Goal: Contribute content: Contribute content

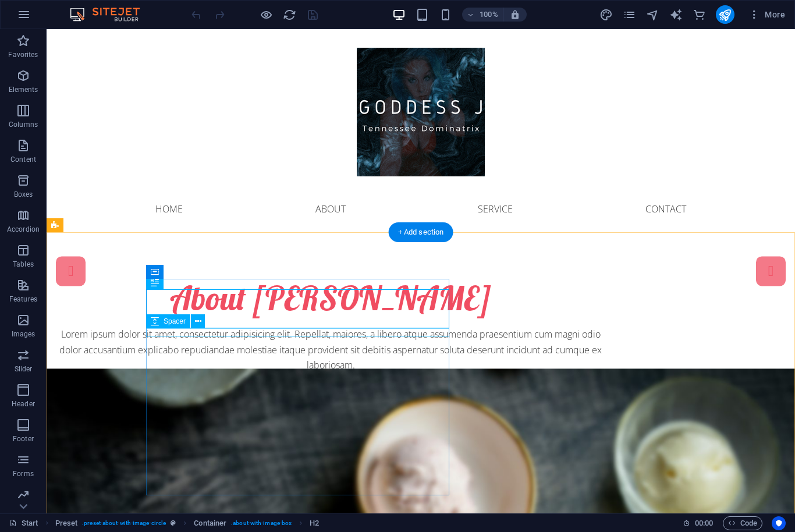
click at [293, 326] on div at bounding box center [330, 322] width 549 height 9
click at [301, 317] on div "About [PERSON_NAME]" at bounding box center [330, 298] width 549 height 39
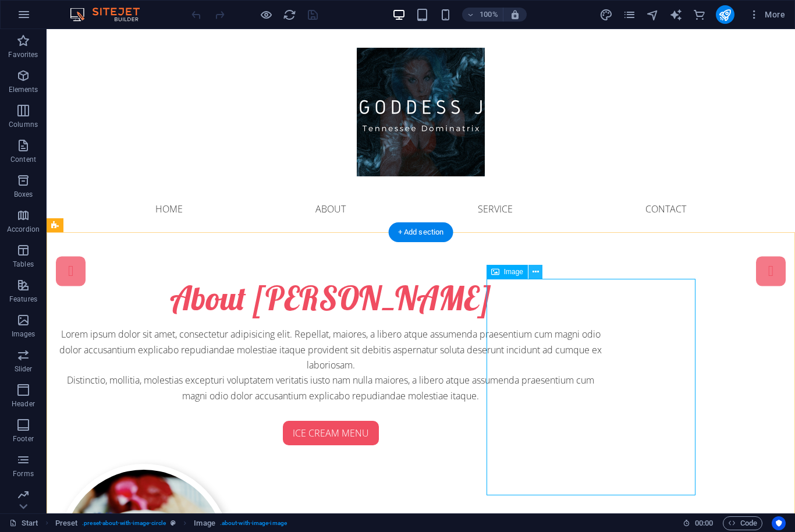
click at [538, 266] on icon at bounding box center [535, 272] width 6 height 12
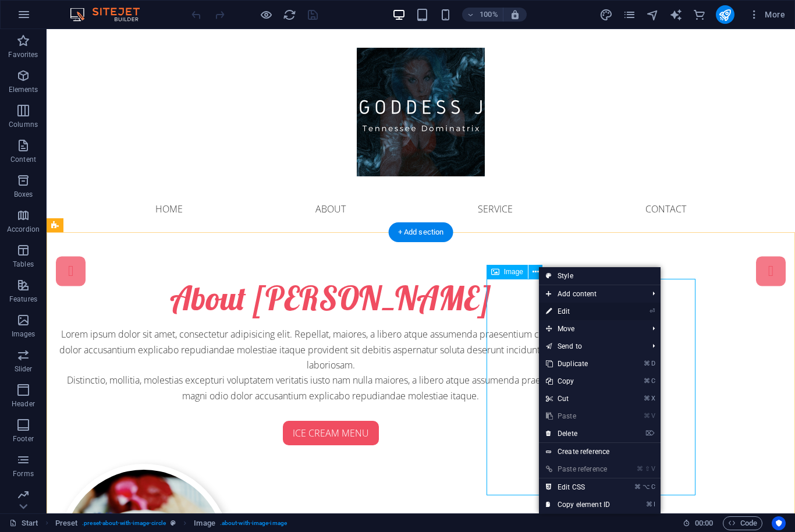
click at [556, 316] on link "⏎ Edit" at bounding box center [578, 311] width 78 height 17
select select "%"
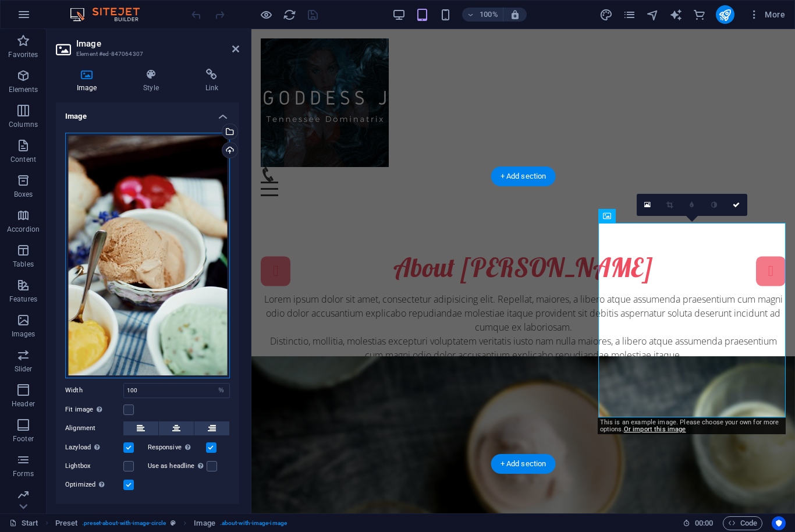
click at [135, 218] on div "Drag files here, click to choose files or select files from Files or our free s…" at bounding box center [147, 255] width 165 height 245
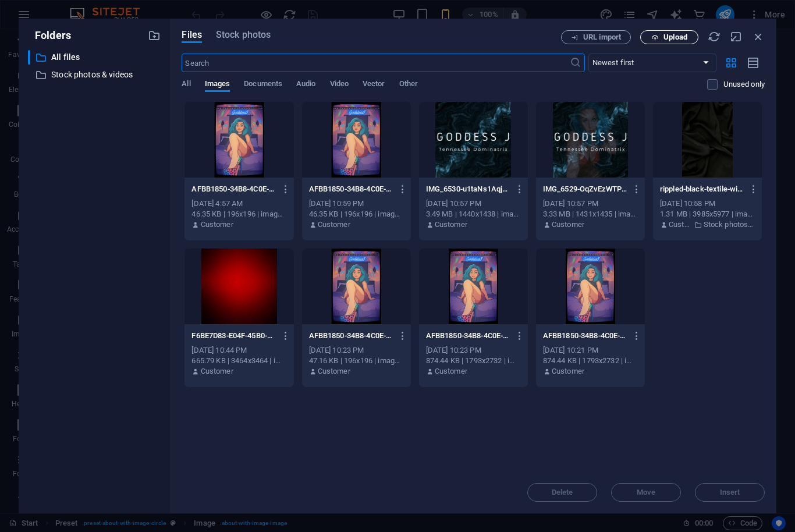
click at [671, 35] on span "Upload" at bounding box center [675, 37] width 24 height 7
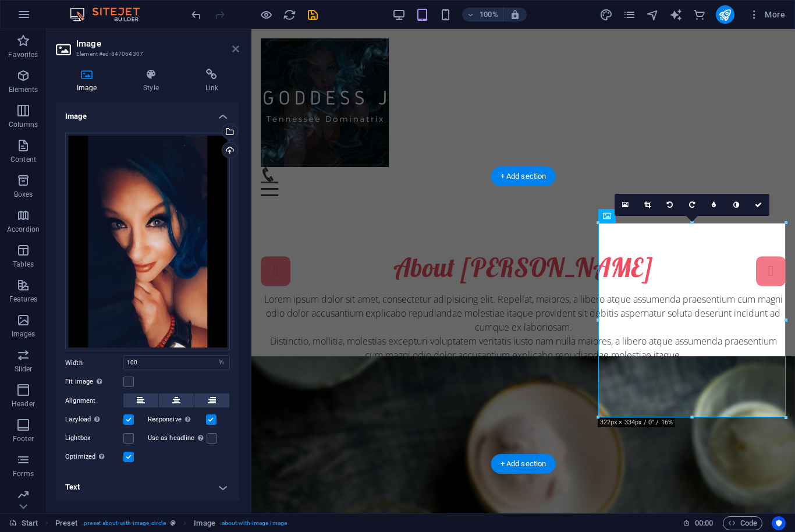
click at [232, 44] on icon at bounding box center [235, 48] width 7 height 9
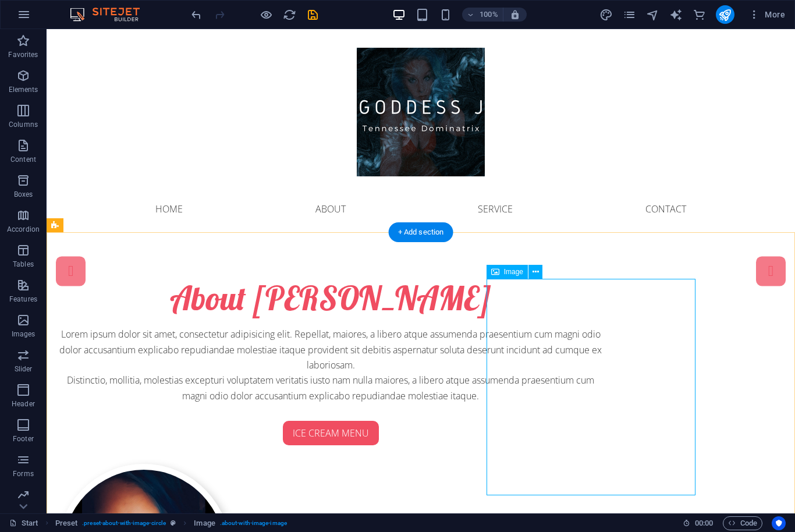
click at [531, 275] on button at bounding box center [535, 272] width 14 height 14
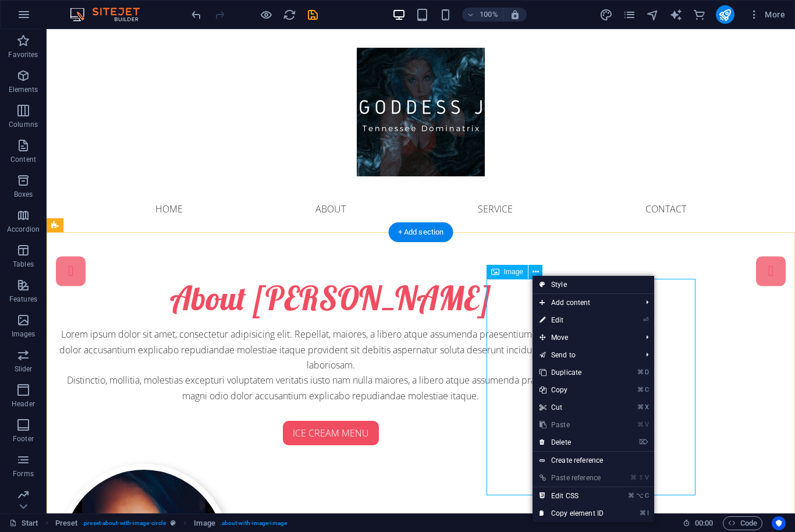
click at [722, 323] on div "About [PERSON_NAME] Lorem ipsum dolor sit amet, consectetur adipisicing elit. R…" at bounding box center [421, 462] width 748 height 460
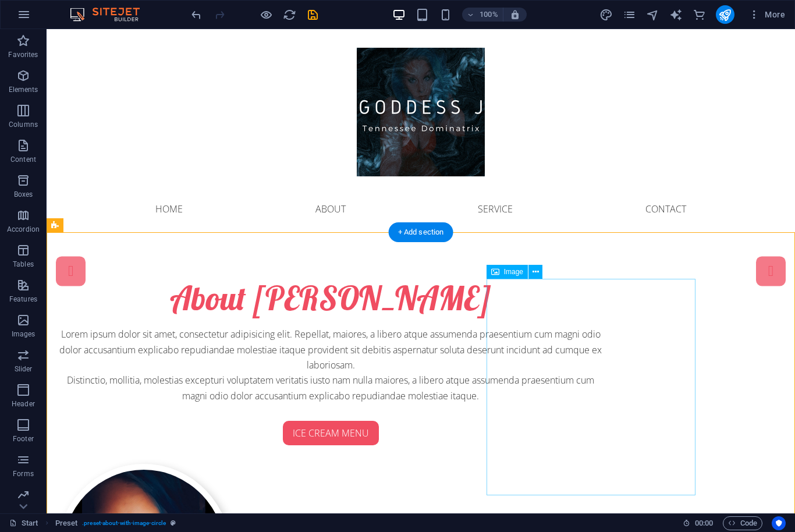
click at [533, 267] on icon at bounding box center [535, 272] width 6 height 12
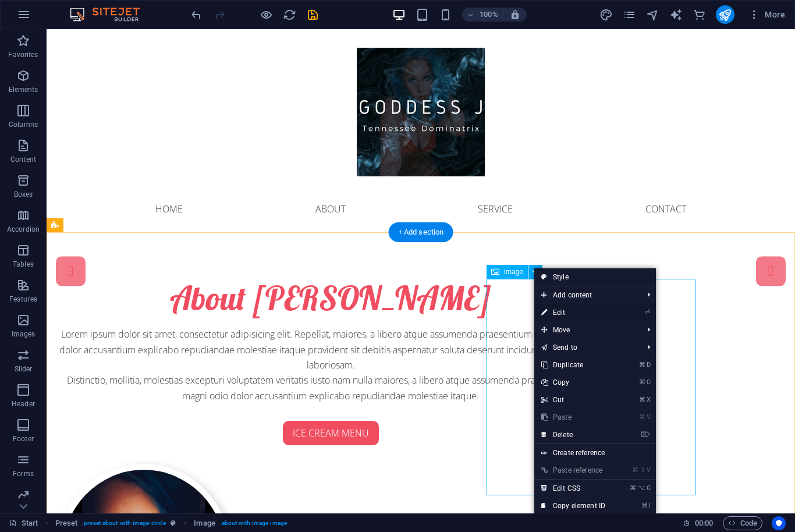
click at [551, 308] on link "⏎ Edit" at bounding box center [573, 312] width 78 height 17
select select "%"
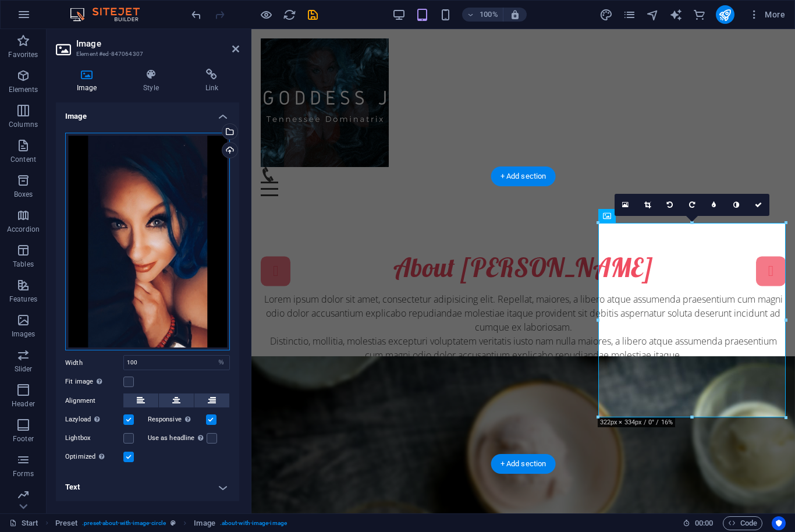
click at [109, 258] on div "Drag files here, click to choose files or select files from Files or our free s…" at bounding box center [147, 242] width 165 height 218
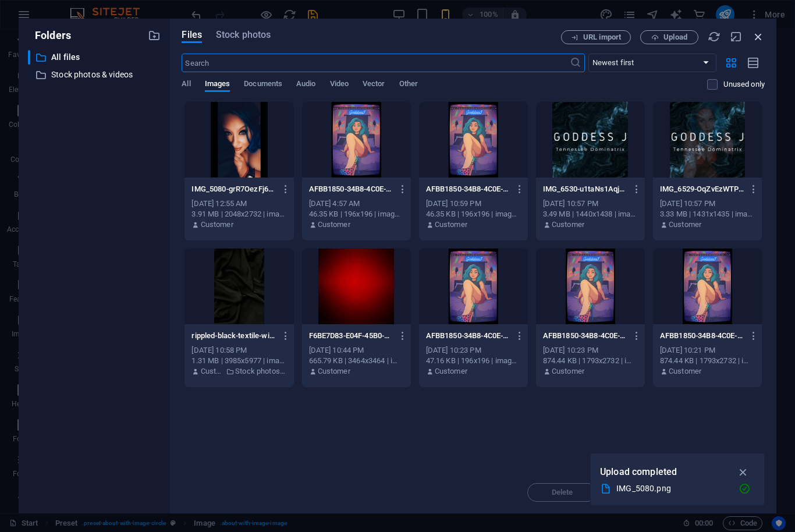
click at [764, 34] on icon "button" at bounding box center [758, 36] width 13 height 13
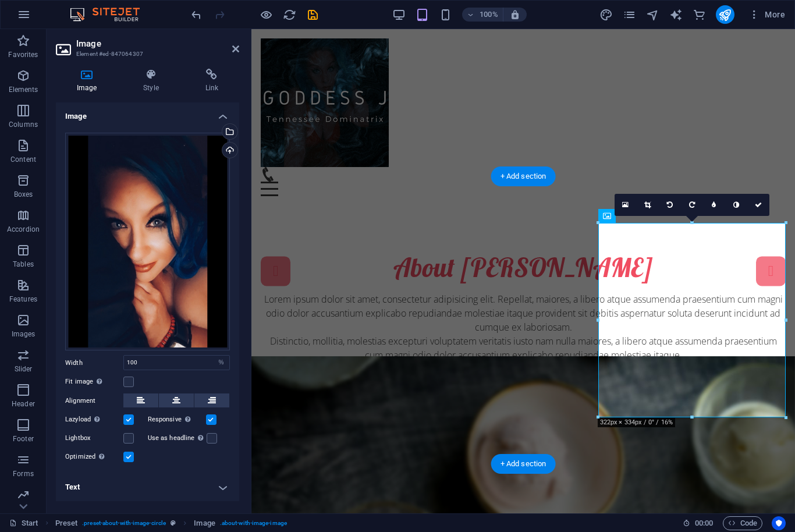
click at [135, 378] on div "Fit image Automatically fit image to a fixed width and height" at bounding box center [147, 382] width 165 height 14
click at [133, 378] on label at bounding box center [128, 381] width 10 height 10
click at [0, 0] on input "Fit image Automatically fit image to a fixed width and height" at bounding box center [0, 0] width 0 height 0
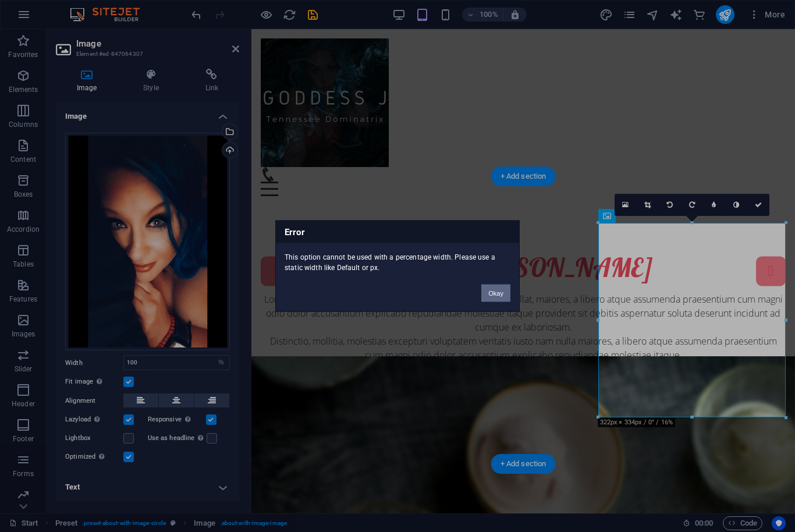
click at [501, 298] on button "Okay" at bounding box center [495, 292] width 29 height 17
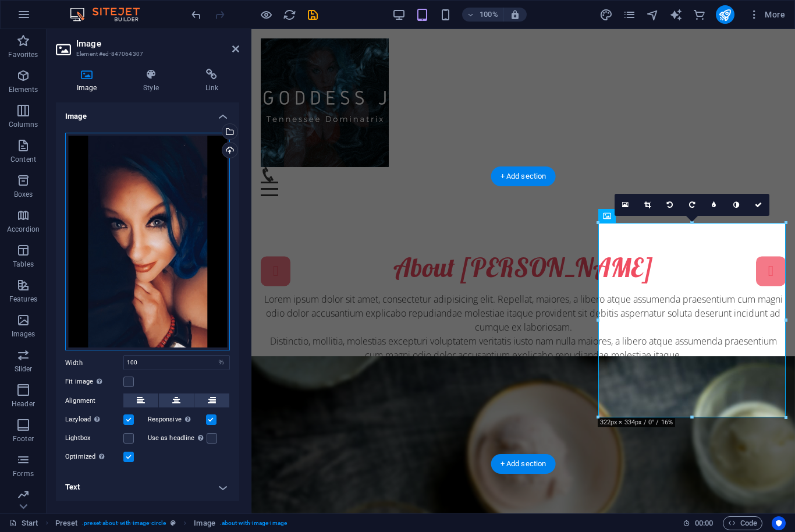
click at [113, 259] on div "Drag files here, click to choose files or select files from Files or our free s…" at bounding box center [147, 242] width 165 height 218
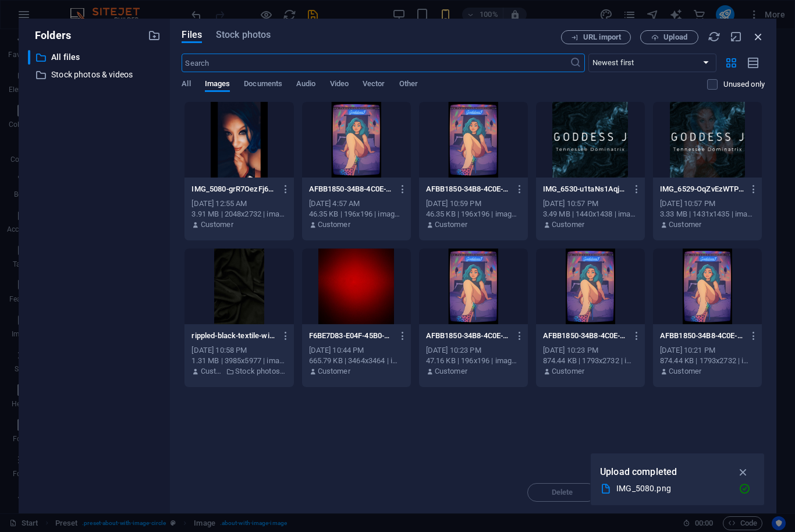
click at [762, 40] on icon "button" at bounding box center [758, 36] width 13 height 13
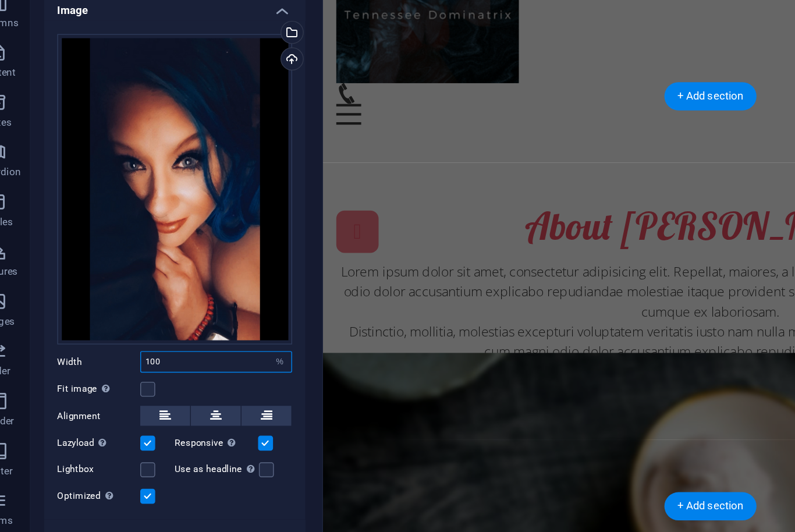
click at [124, 355] on input "100" at bounding box center [176, 362] width 105 height 14
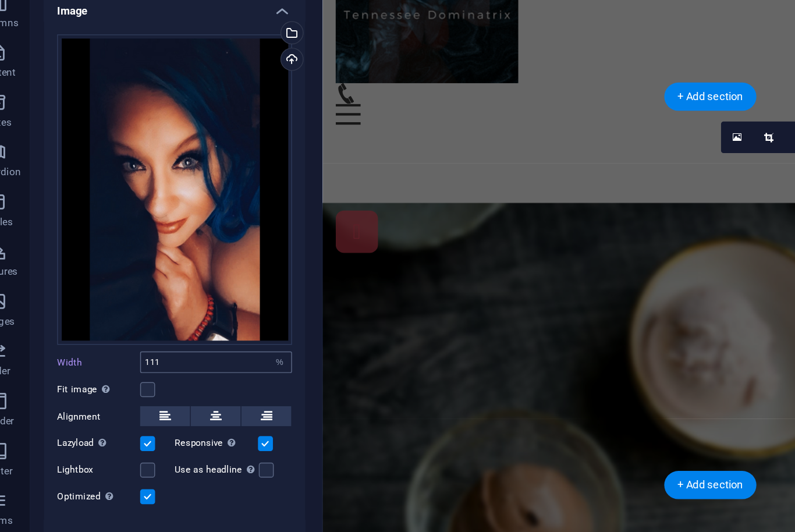
type input "100"
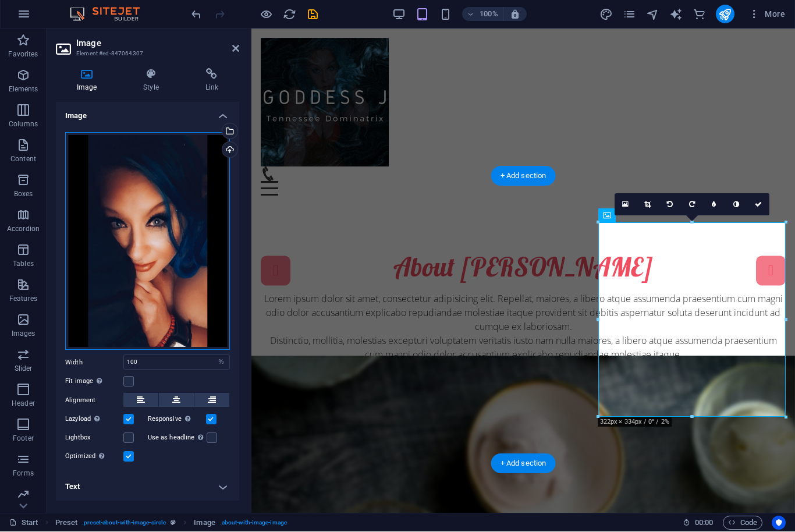
click at [215, 157] on div "Drag files here, click to choose files or select files from Files or our free s…" at bounding box center [147, 242] width 165 height 218
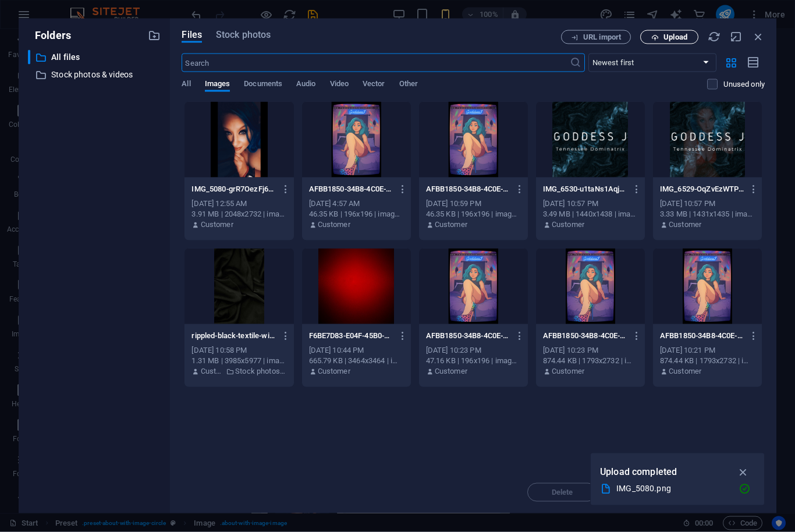
click at [667, 34] on span "Upload" at bounding box center [675, 37] width 24 height 7
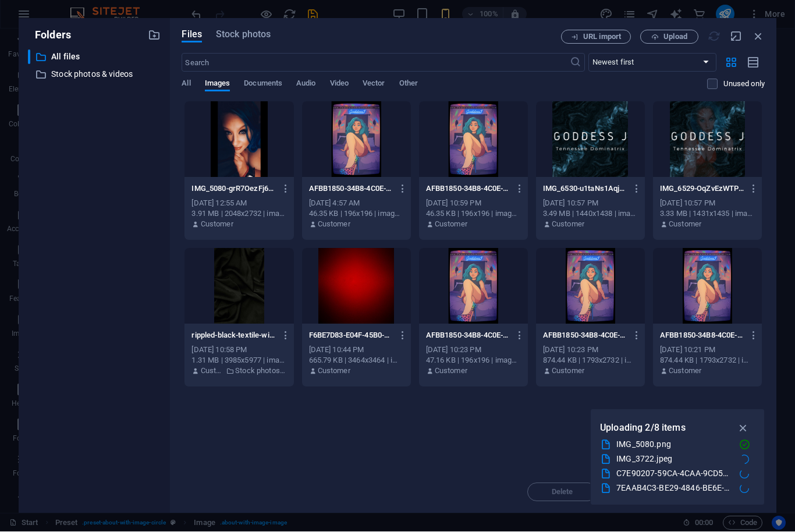
click at [733, 461] on div "IMG_3722.jpeg" at bounding box center [677, 459] width 155 height 15
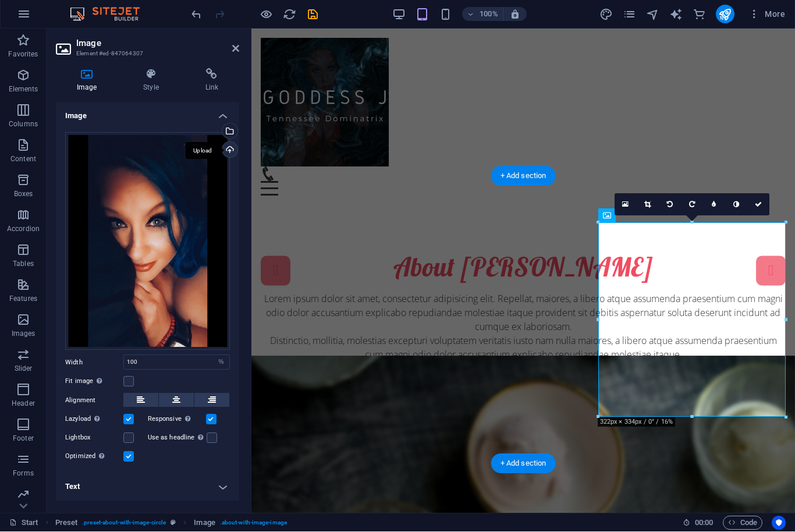
click at [226, 145] on div "Upload" at bounding box center [228, 151] width 17 height 17
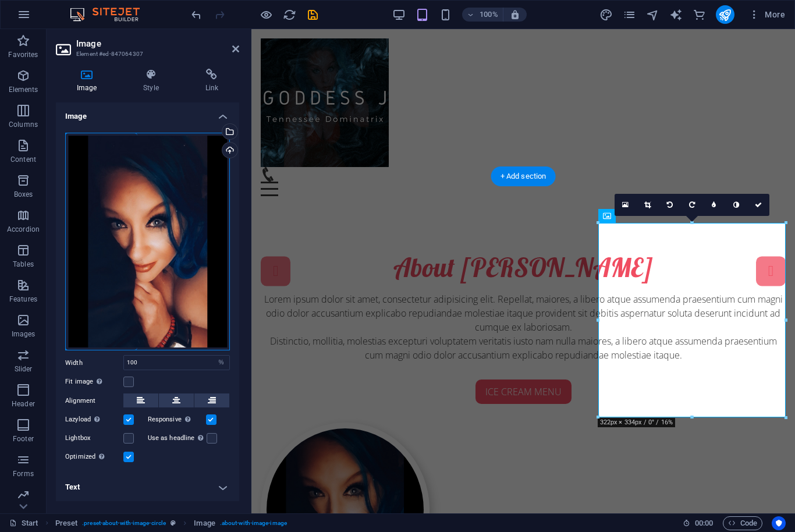
click at [130, 229] on div "Drag files here, click to choose files or select files from Files or our free s…" at bounding box center [147, 242] width 165 height 218
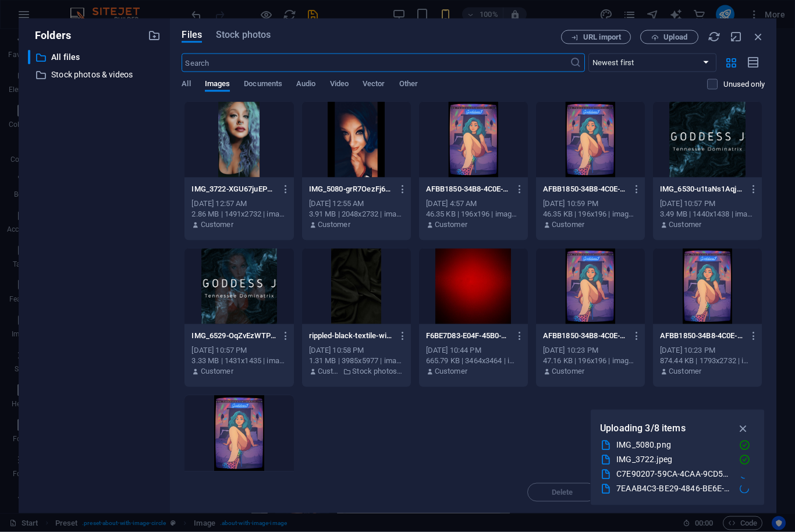
click at [216, 137] on div at bounding box center [238, 140] width 109 height 76
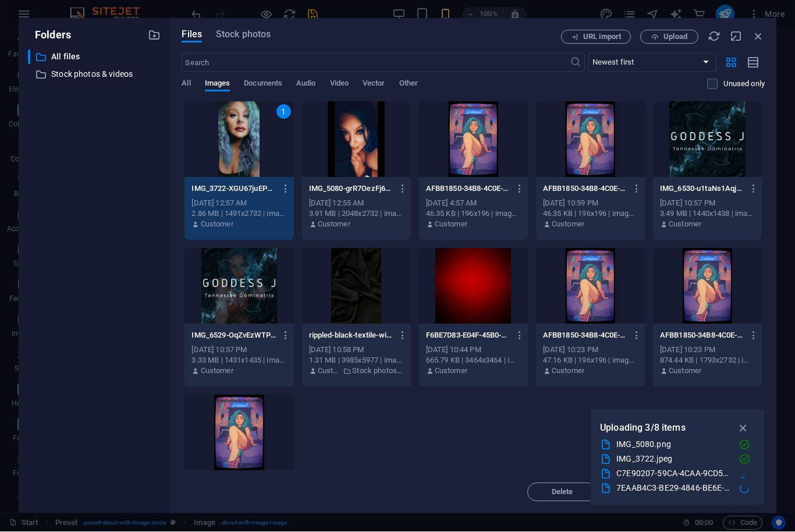
click at [219, 153] on div "1" at bounding box center [238, 140] width 109 height 76
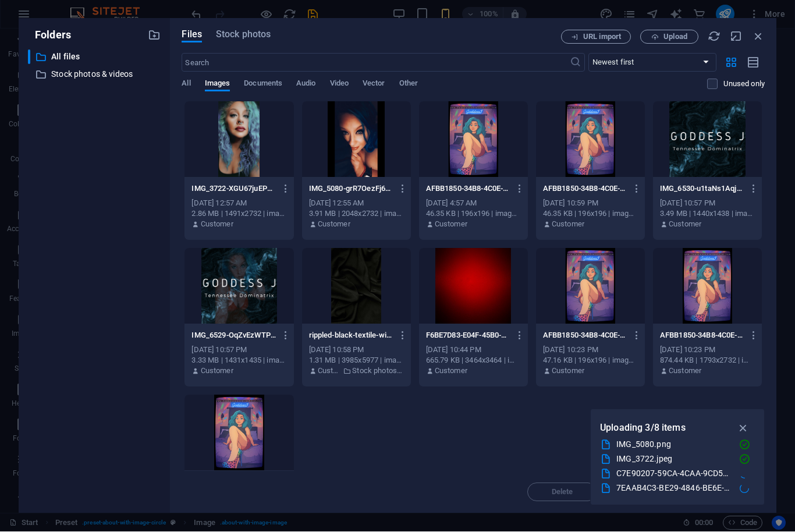
click at [226, 150] on div at bounding box center [238, 140] width 109 height 76
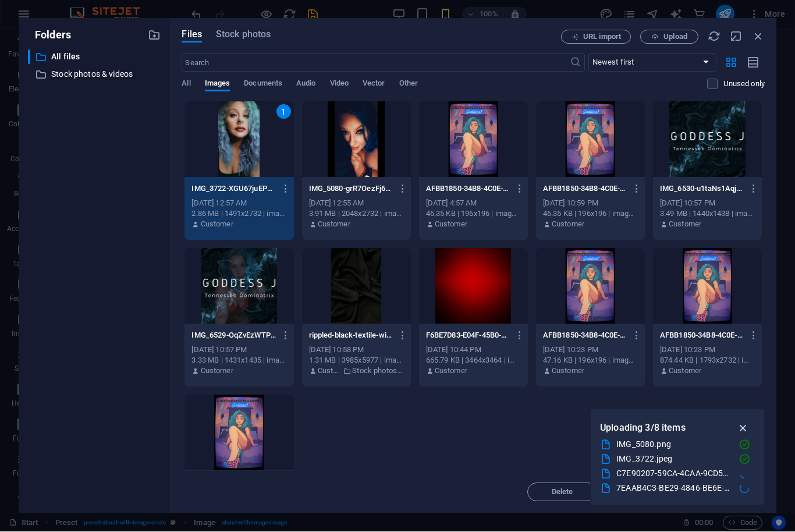
click at [739, 432] on icon "button" at bounding box center [742, 428] width 13 height 13
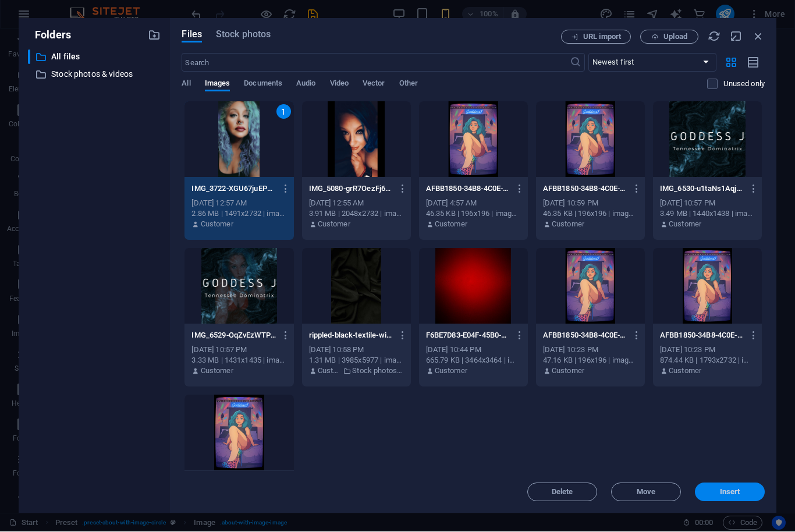
click at [724, 496] on button "Insert" at bounding box center [730, 492] width 70 height 19
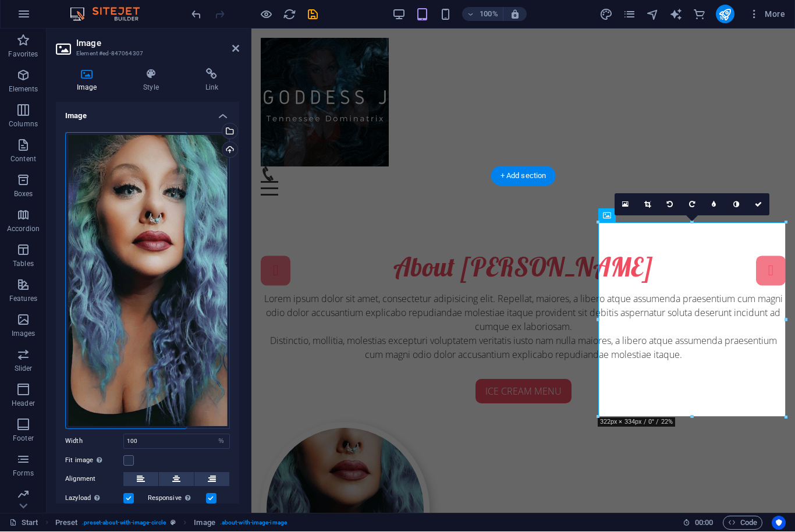
click at [309, 253] on div "About [PERSON_NAME]" at bounding box center [523, 266] width 525 height 31
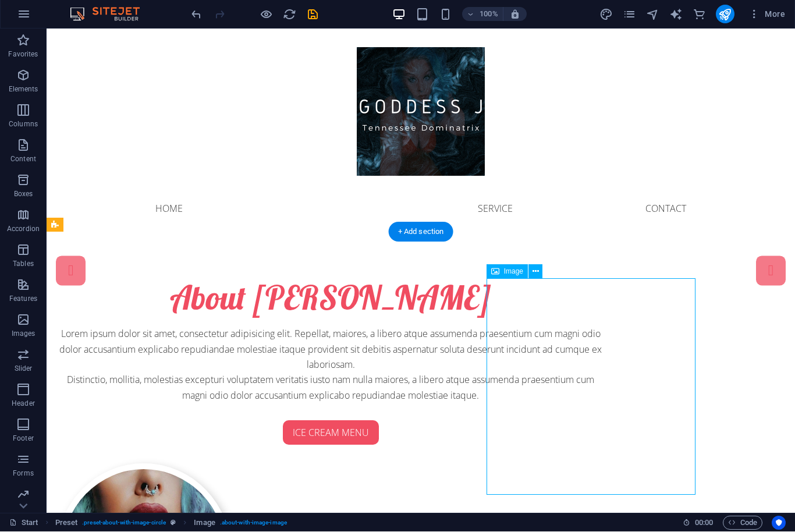
click at [493, 266] on icon at bounding box center [495, 272] width 8 height 14
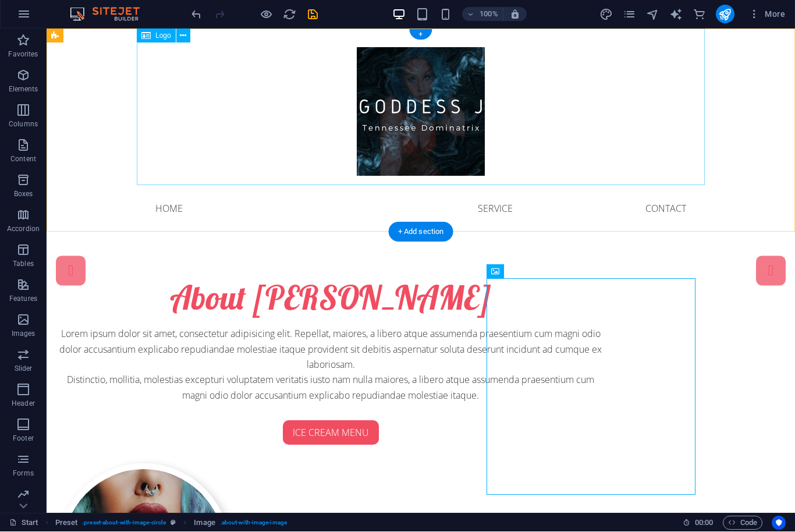
click at [368, 136] on div at bounding box center [421, 107] width 568 height 156
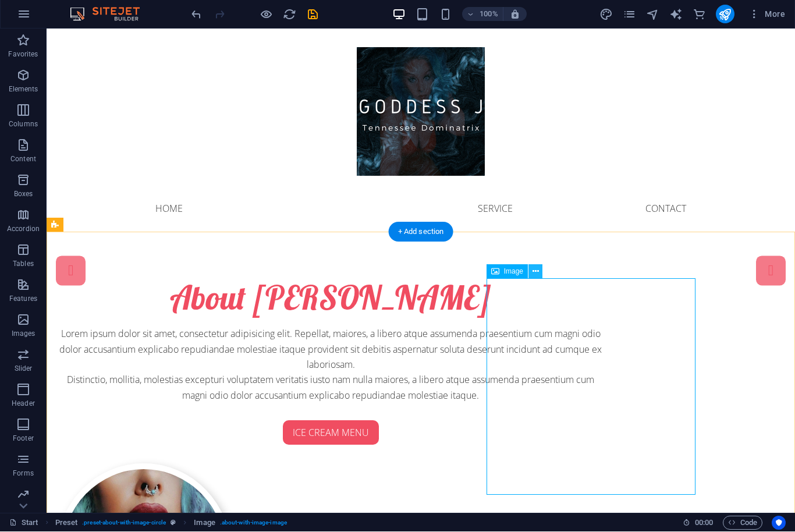
click at [538, 265] on button at bounding box center [535, 272] width 14 height 14
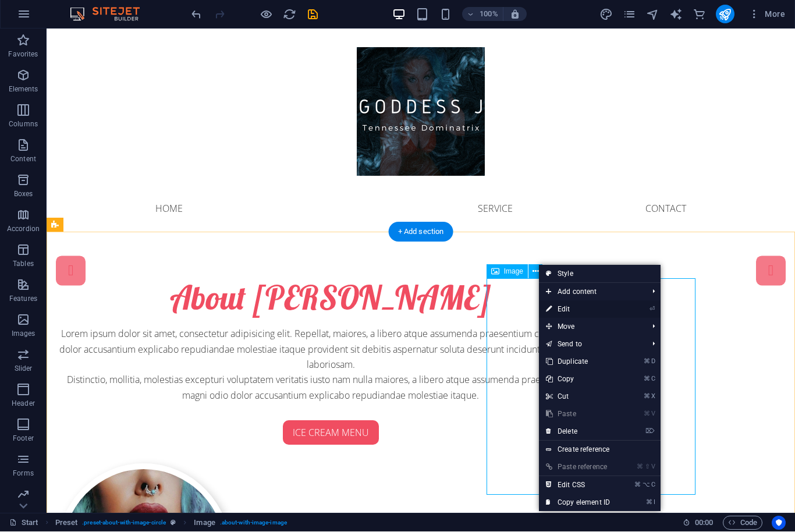
click at [561, 307] on link "⏎ Edit" at bounding box center [578, 309] width 78 height 17
select select "%"
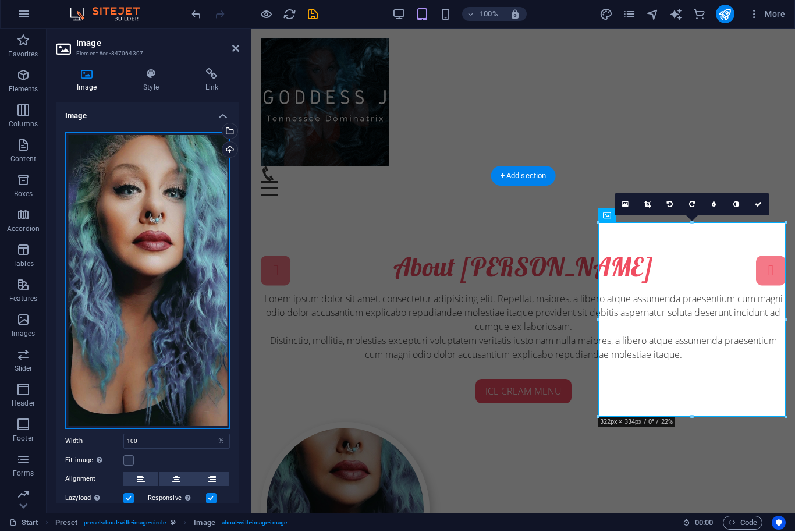
click at [112, 202] on div "Drag files here, click to choose files or select files from Files or our free s…" at bounding box center [147, 281] width 165 height 297
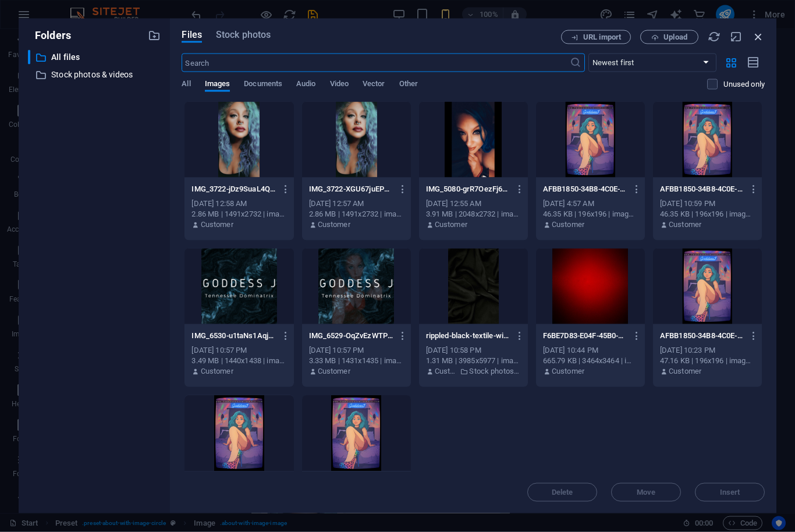
click at [757, 38] on icon "button" at bounding box center [758, 36] width 13 height 13
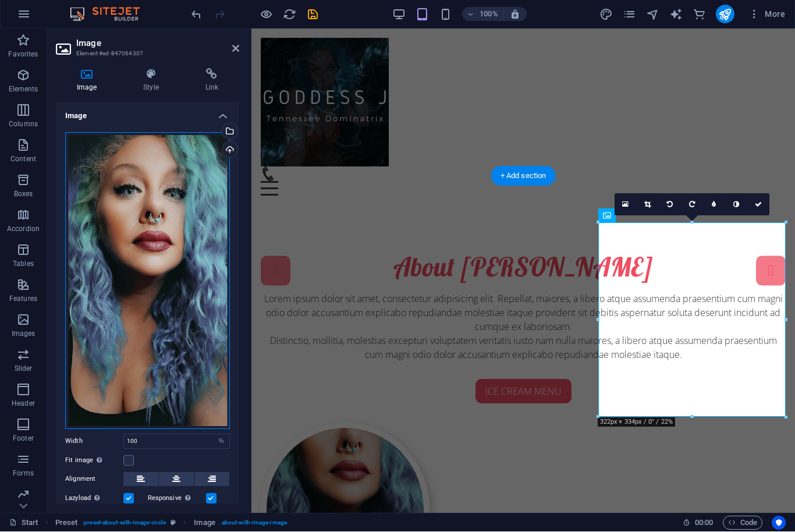
click at [129, 239] on div "Drag files here, click to choose files or select files from Files or our free s…" at bounding box center [147, 281] width 165 height 297
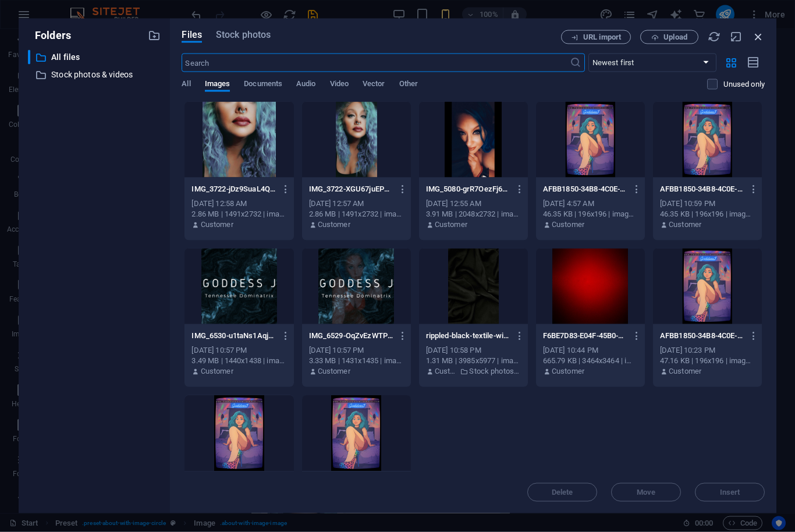
click at [754, 41] on icon "button" at bounding box center [758, 36] width 13 height 13
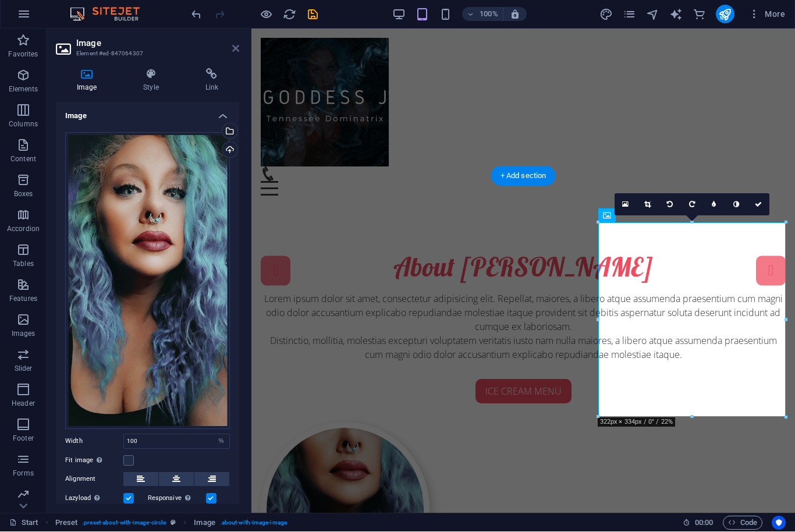
click at [235, 48] on icon at bounding box center [235, 48] width 7 height 9
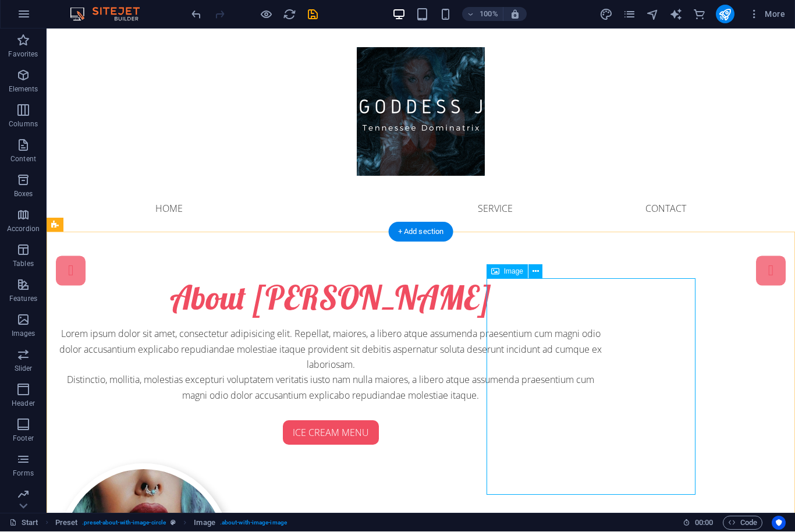
select select "%"
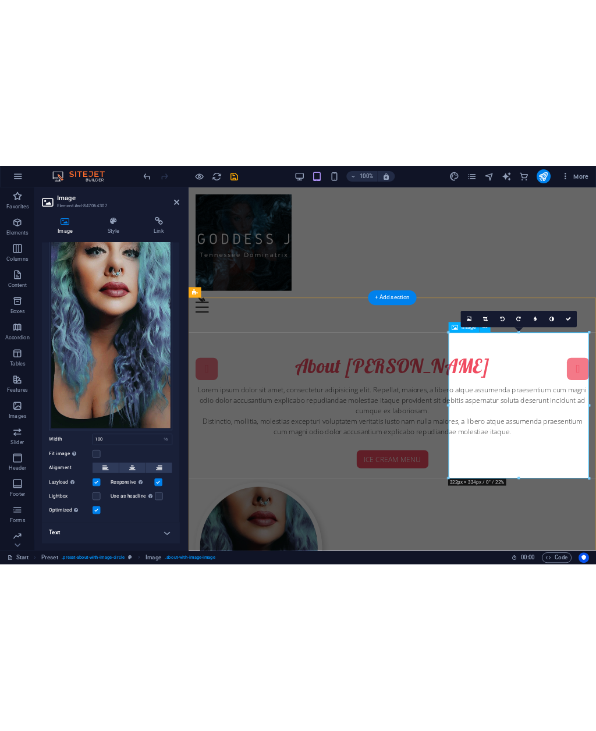
scroll to position [76, 0]
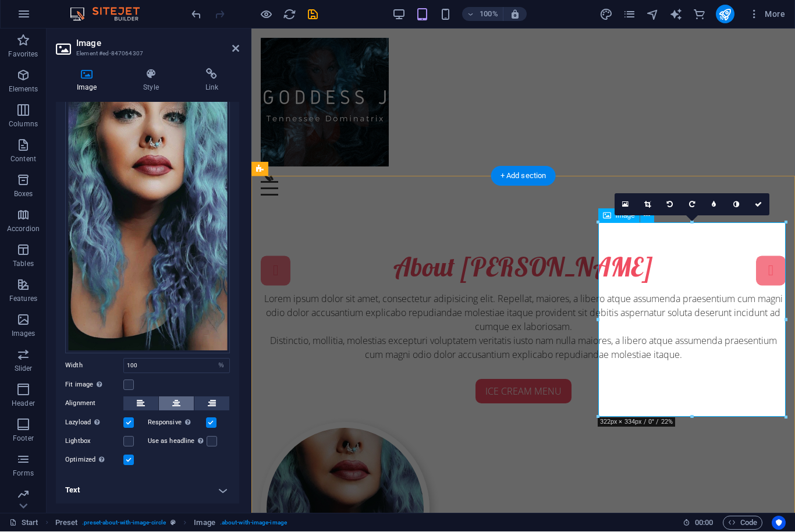
click at [177, 408] on icon at bounding box center [176, 404] width 8 height 14
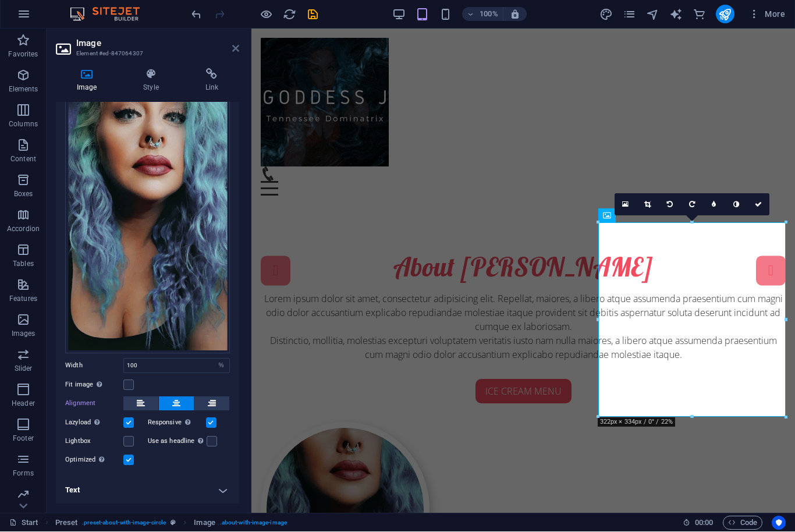
click at [239, 48] on icon at bounding box center [235, 48] width 7 height 9
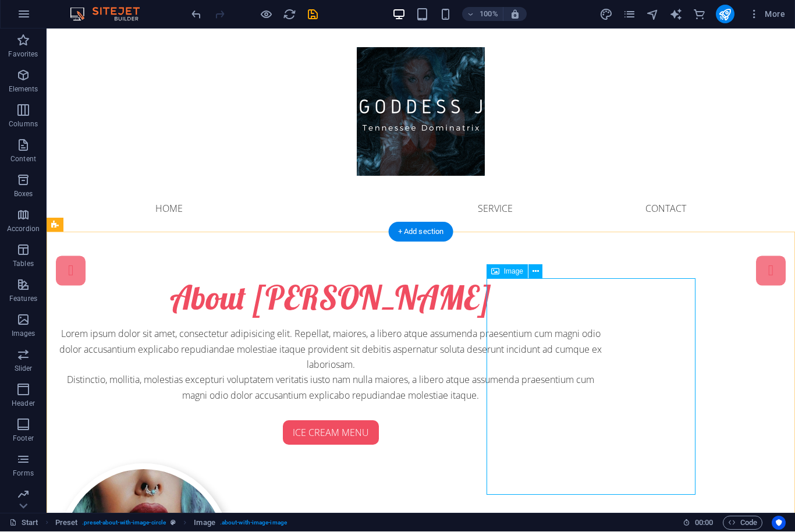
click at [503, 271] on div "Image" at bounding box center [506, 272] width 41 height 14
select select "%"
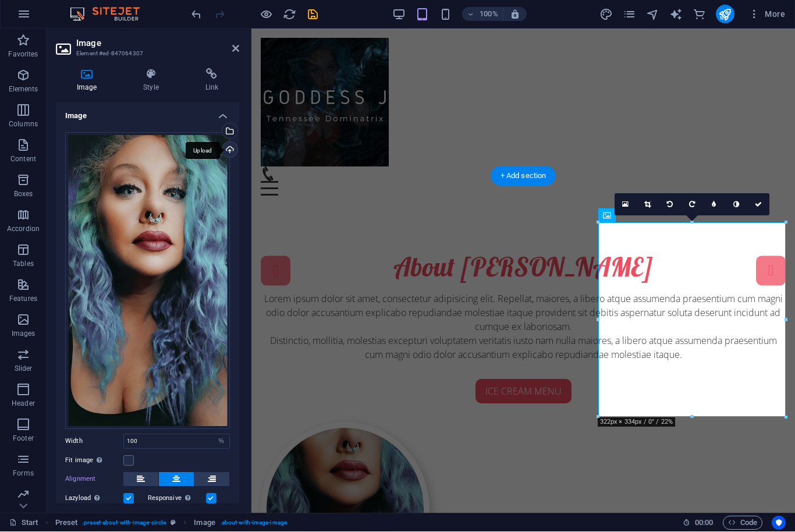
click at [222, 152] on div "Upload" at bounding box center [228, 151] width 17 height 17
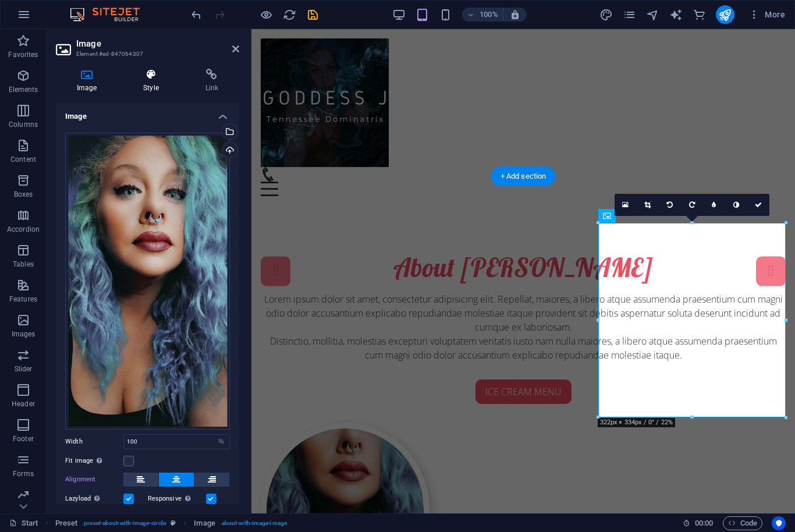
click at [144, 82] on h4 "Style" at bounding box center [153, 81] width 62 height 24
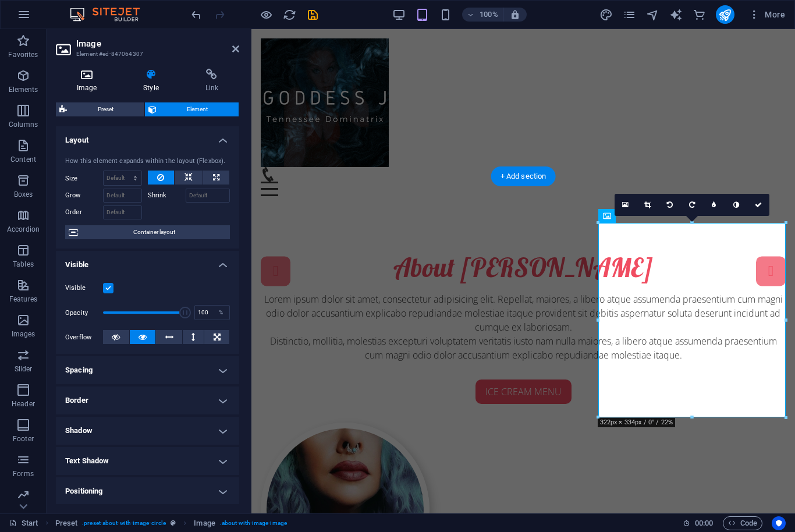
click at [85, 81] on h4 "Image" at bounding box center [89, 81] width 66 height 24
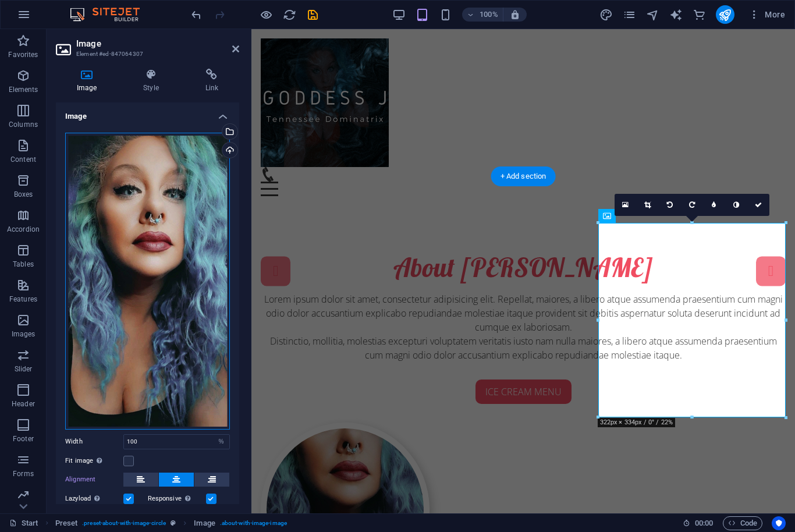
click at [108, 268] on div "Drag files here, click to choose files or select files from Files or our free s…" at bounding box center [147, 281] width 165 height 297
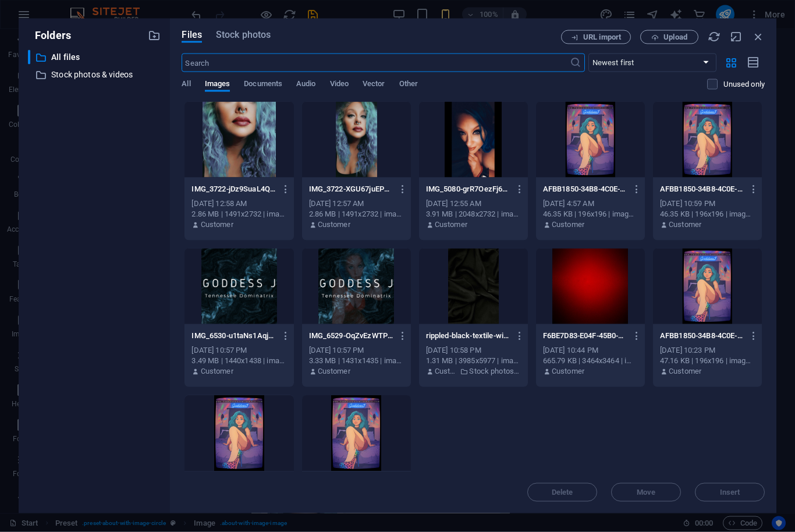
click at [111, 280] on div "​ All files All files ​ Stock photos & videos Stock photos & videos" at bounding box center [94, 277] width 133 height 454
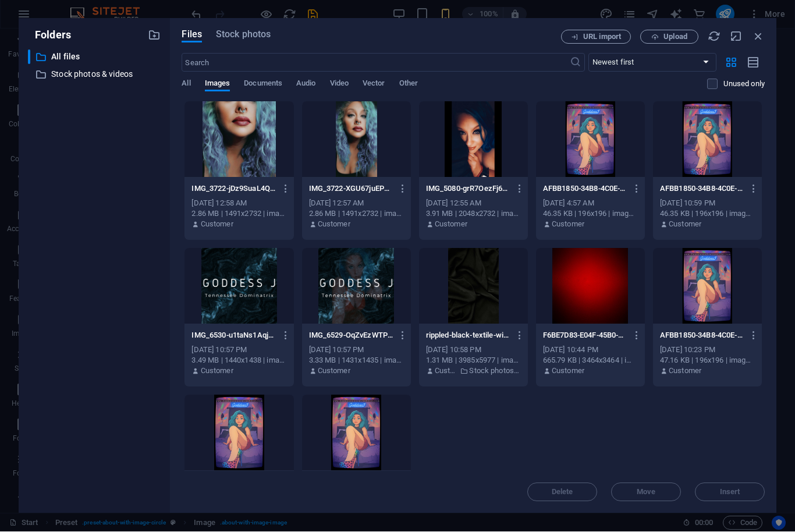
click at [213, 137] on div at bounding box center [238, 140] width 109 height 76
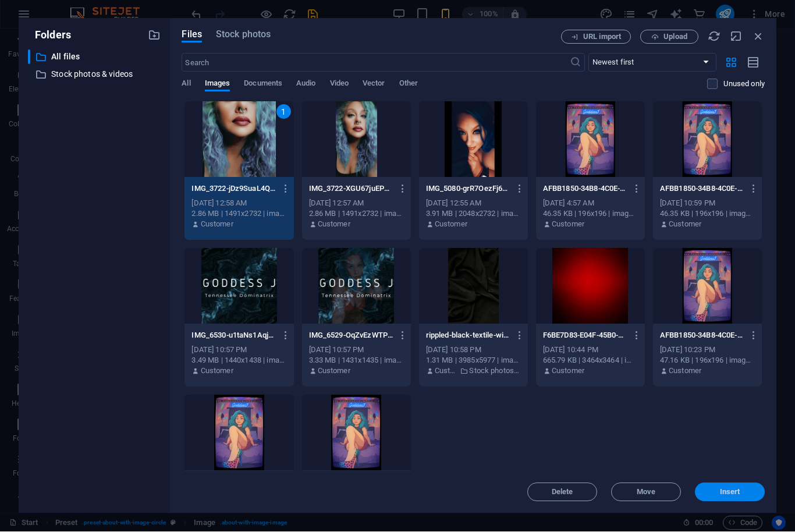
click at [721, 500] on button "Insert" at bounding box center [730, 492] width 70 height 19
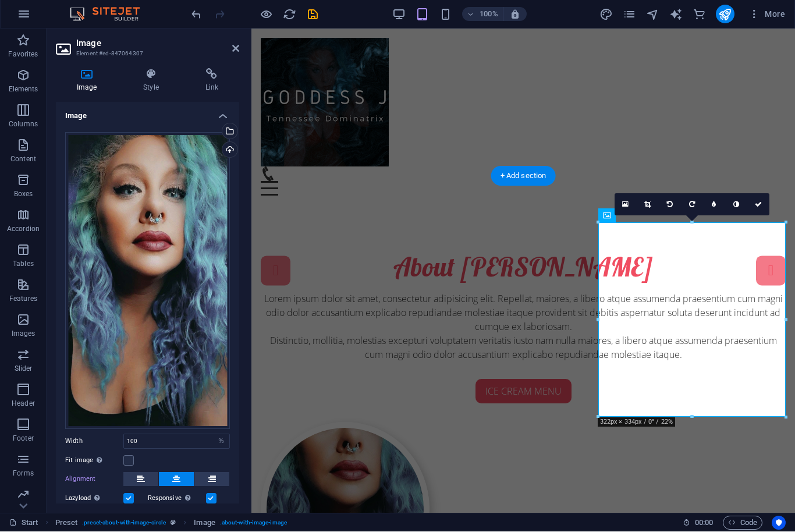
click at [220, 52] on header "Image Element #ed-847064307" at bounding box center [147, 44] width 183 height 30
click at [236, 45] on icon at bounding box center [235, 48] width 7 height 9
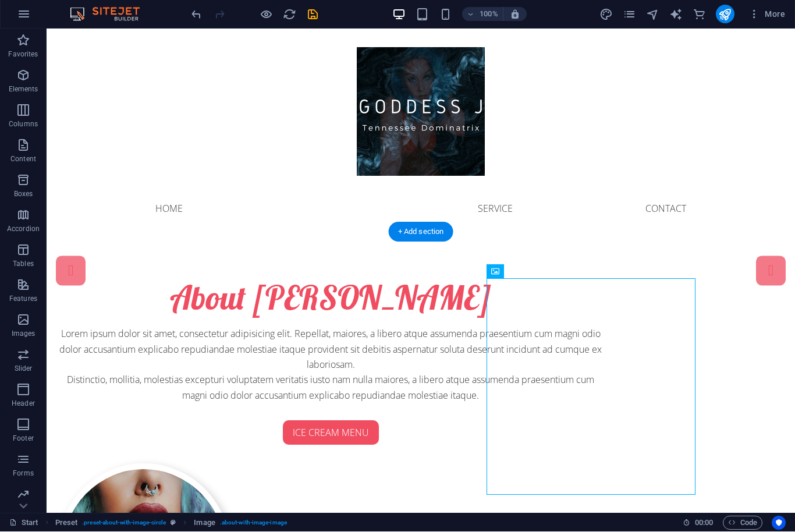
click at [257, 379] on div "Lorem ipsum dolor sit amet, consectetur adipisicing elit. Repellat, maiores, a …" at bounding box center [330, 364] width 549 height 77
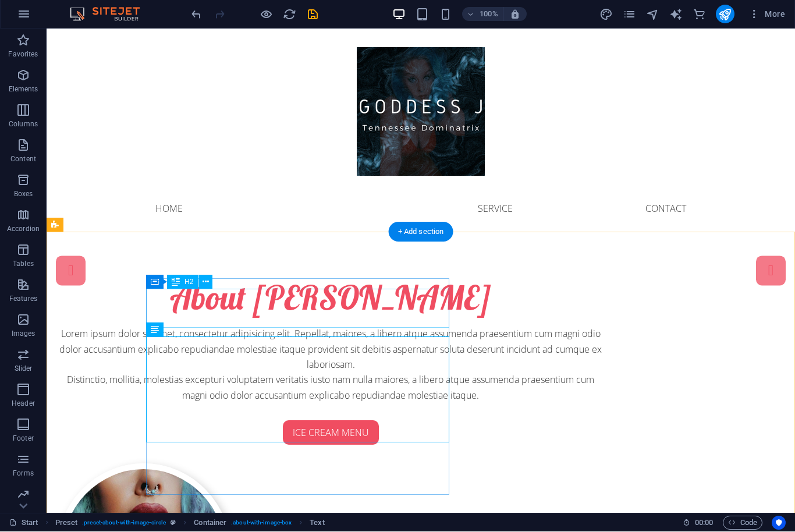
click at [241, 309] on div "About [PERSON_NAME]" at bounding box center [330, 297] width 549 height 39
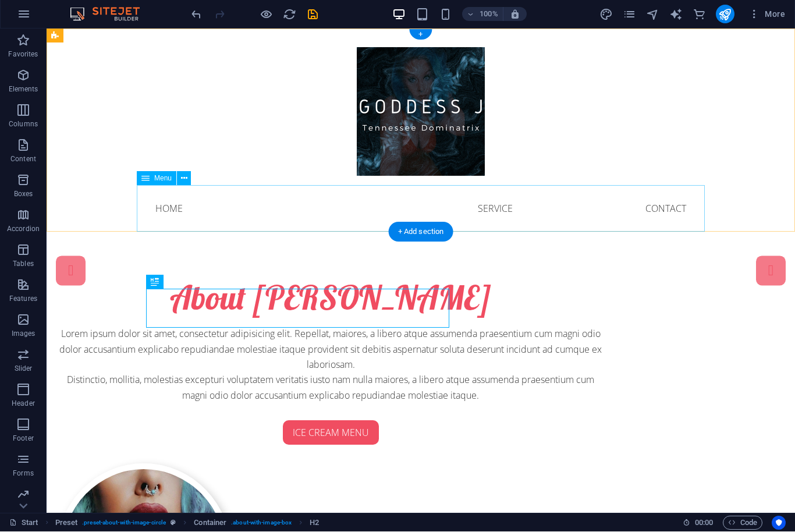
click at [159, 215] on nav "Home About Service Contact" at bounding box center [421, 208] width 568 height 47
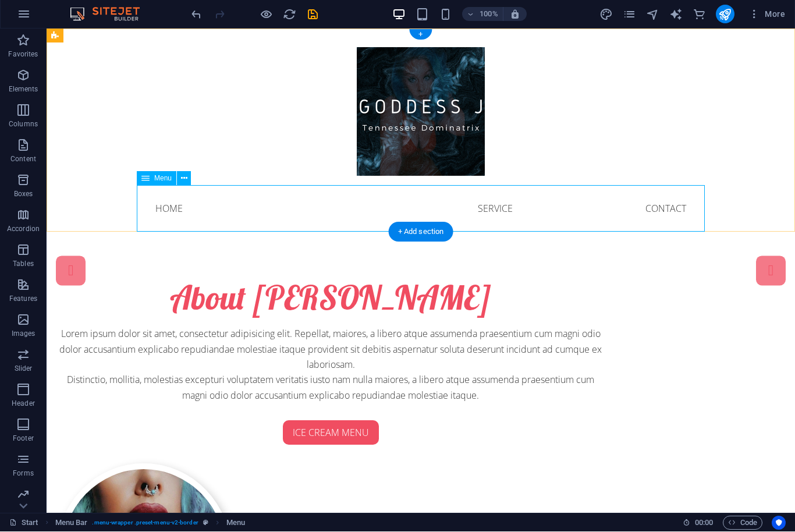
click at [154, 213] on nav "Home About Service Contact" at bounding box center [421, 208] width 568 height 47
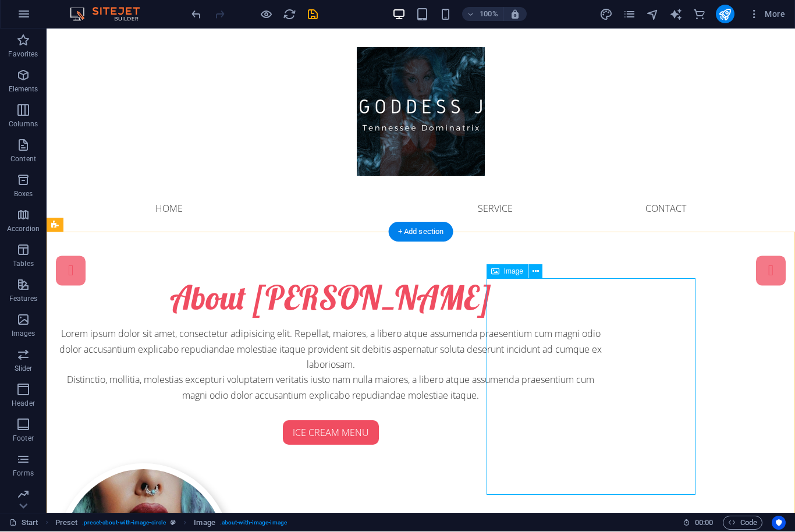
click at [501, 267] on div "Image" at bounding box center [506, 272] width 41 height 14
click at [532, 266] on icon at bounding box center [535, 272] width 6 height 12
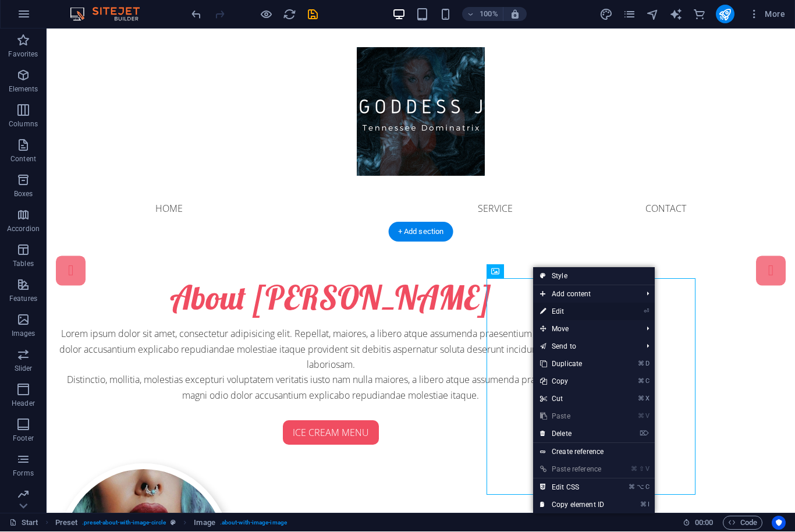
click at [550, 311] on link "⏎ Edit" at bounding box center [572, 311] width 78 height 17
select select "%"
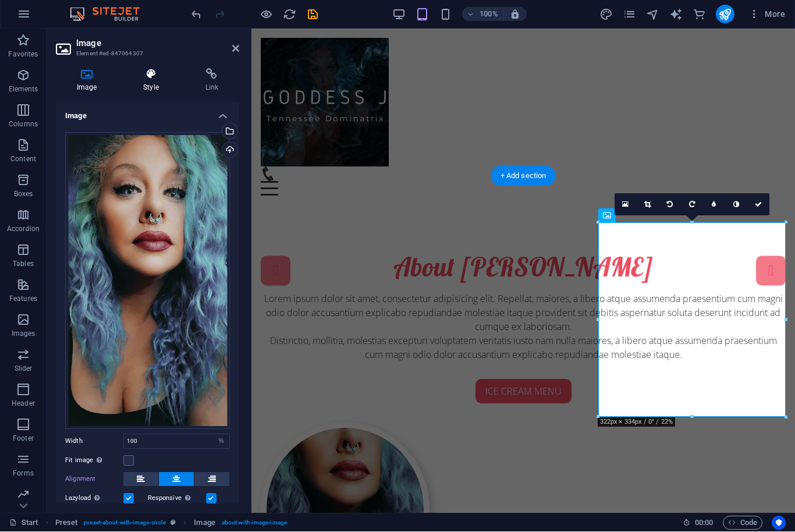
click at [155, 70] on icon at bounding box center [150, 75] width 57 height 12
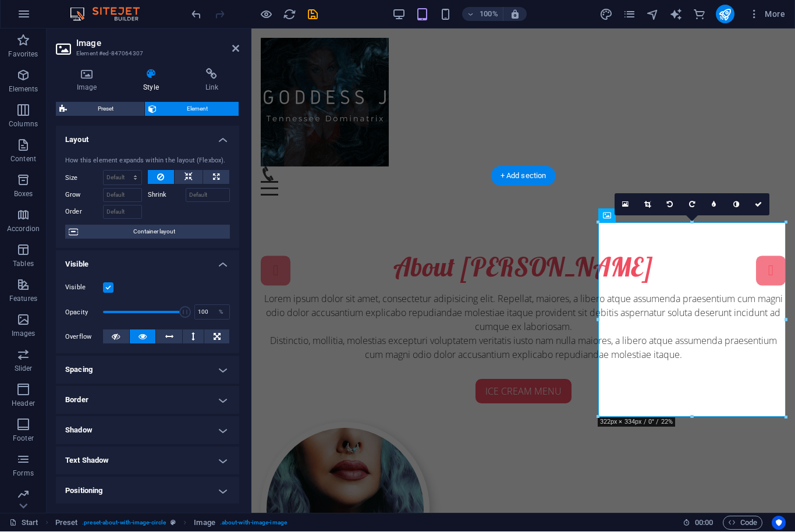
click at [84, 63] on div "Image Style Link Image Drag files here, click to choose files or select files f…" at bounding box center [148, 286] width 202 height 454
click at [77, 87] on h4 "Image" at bounding box center [89, 81] width 66 height 24
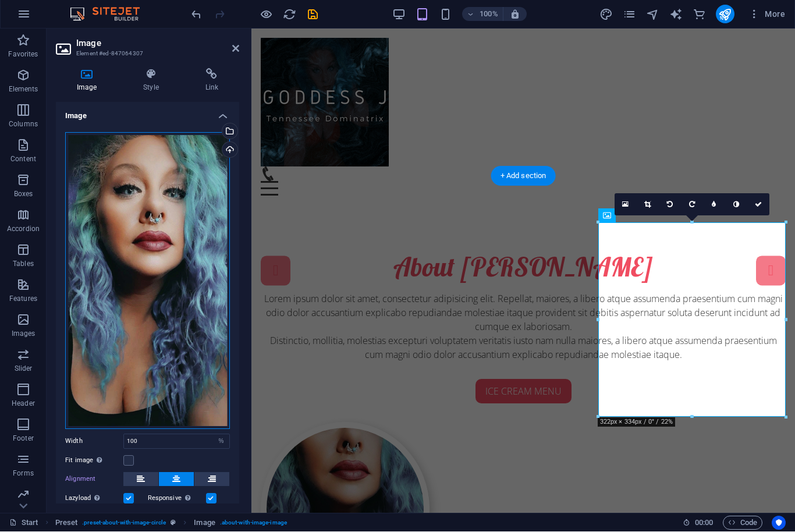
click at [219, 152] on div "Drag files here, click to choose files or select files from Files or our free s…" at bounding box center [147, 281] width 165 height 297
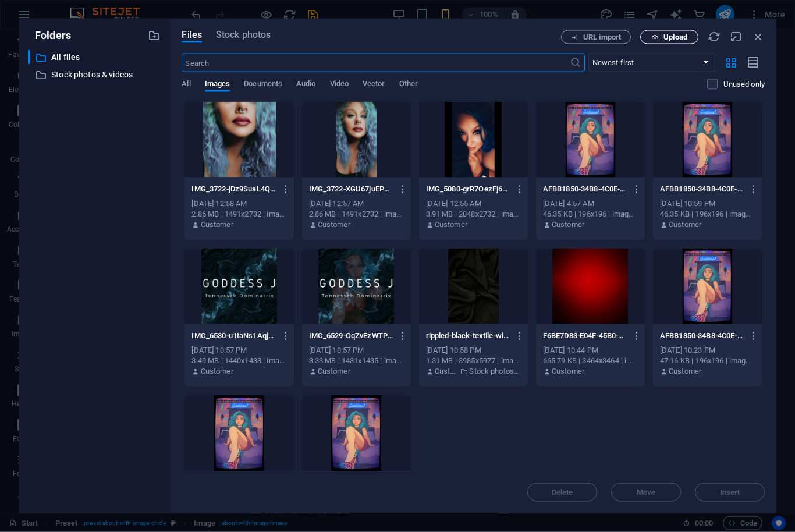
click at [656, 41] on button "Upload" at bounding box center [669, 37] width 58 height 14
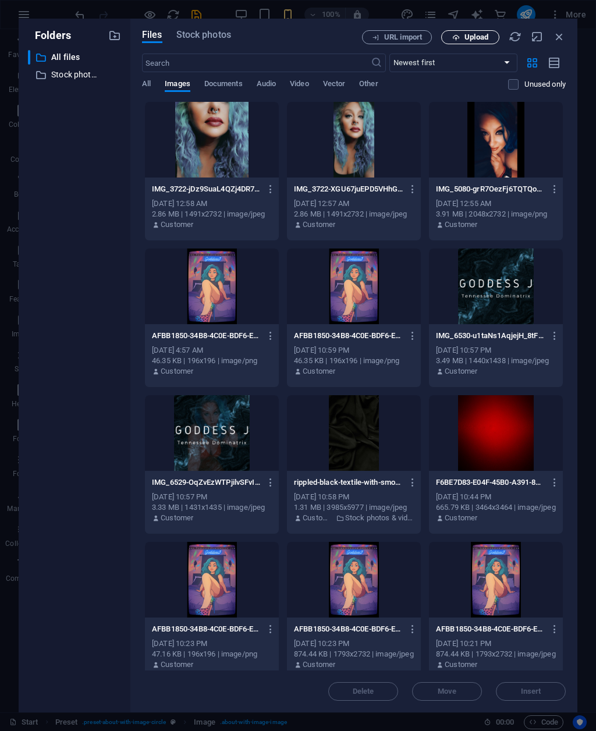
scroll to position [839, 0]
click at [467, 34] on span "Upload" at bounding box center [476, 37] width 24 height 7
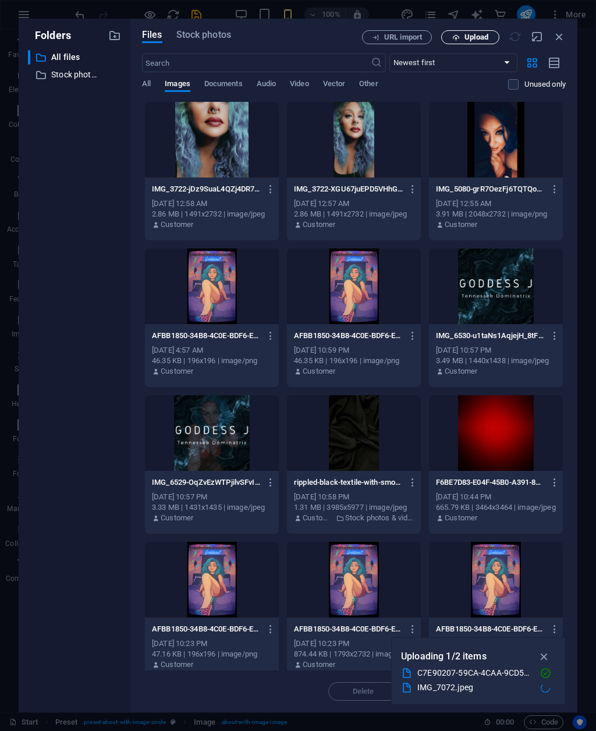
click at [539, 531] on icon "button" at bounding box center [544, 656] width 13 height 13
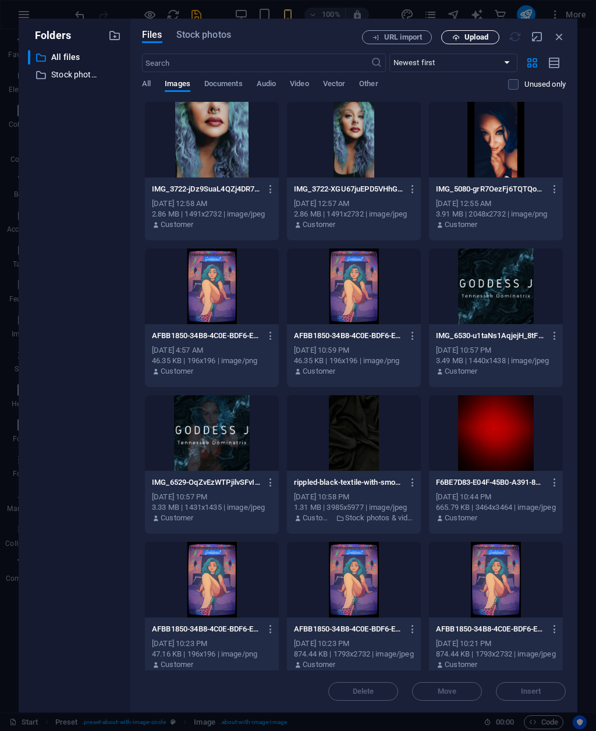
click at [455, 41] on button "Upload" at bounding box center [470, 37] width 58 height 14
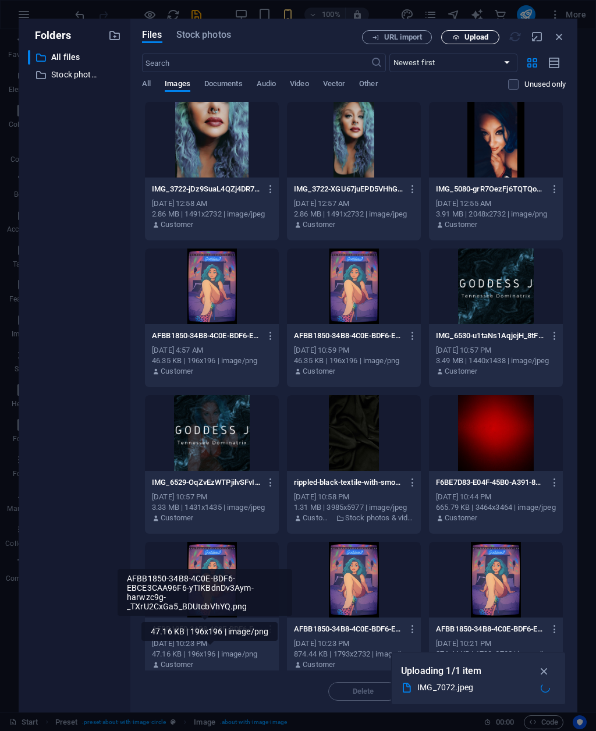
click at [539, 531] on icon "button" at bounding box center [544, 670] width 13 height 13
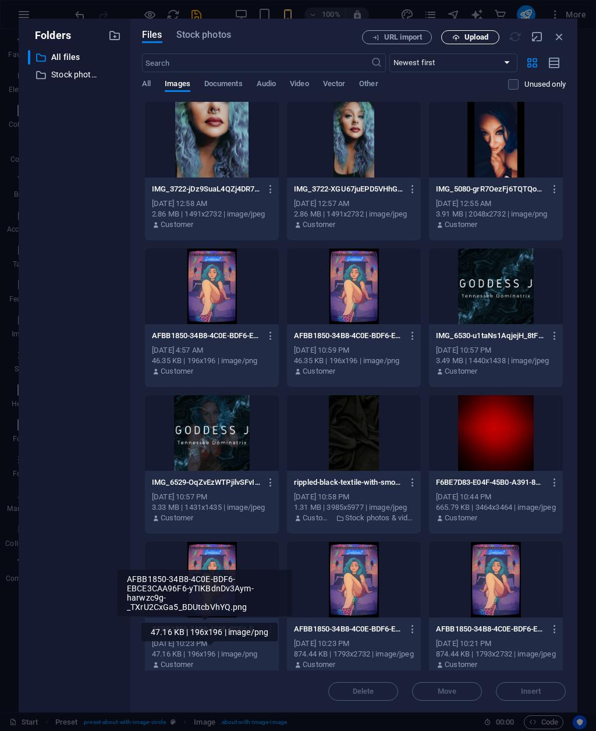
scroll to position [0, 0]
click at [454, 38] on icon "button" at bounding box center [456, 38] width 8 height 8
